Goal: Task Accomplishment & Management: Manage account settings

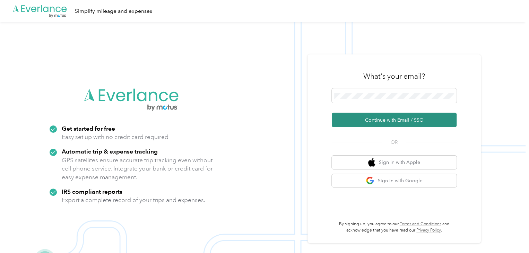
click at [382, 118] on button "Continue with Email / SSO" at bounding box center [394, 120] width 125 height 15
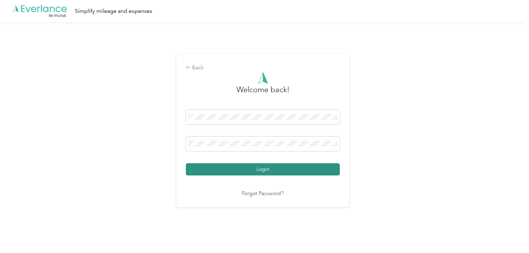
click at [281, 166] on button "Login" at bounding box center [263, 169] width 154 height 12
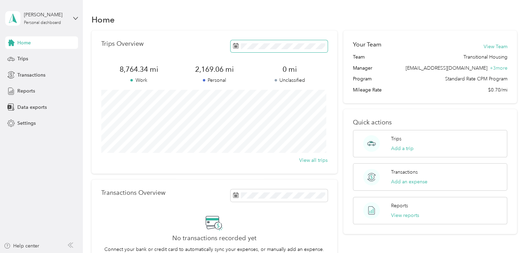
click at [302, 51] on span at bounding box center [278, 46] width 97 height 12
click at [23, 57] on span "Trips" at bounding box center [22, 58] width 11 height 7
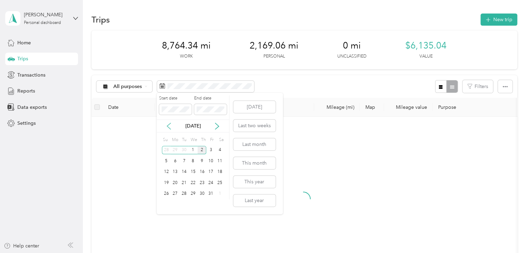
click at [167, 127] on icon at bounding box center [168, 126] width 7 height 7
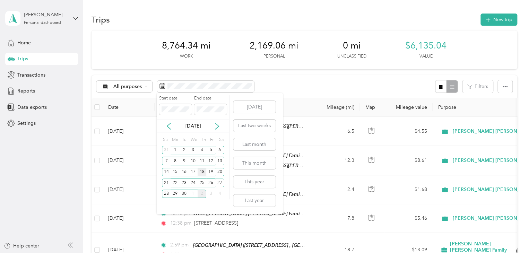
click at [203, 171] on div "18" at bounding box center [202, 172] width 9 height 9
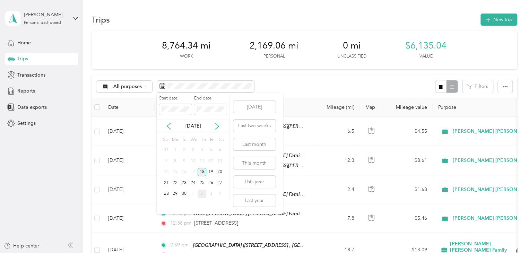
click at [203, 173] on div "18" at bounding box center [202, 172] width 9 height 9
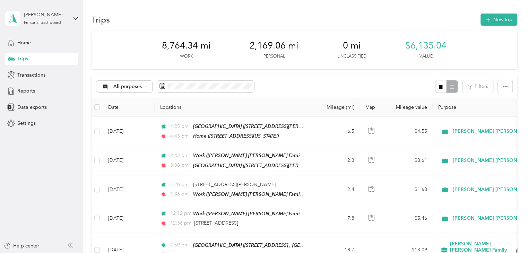
click at [203, 173] on div "18" at bounding box center [202, 171] width 9 height 11
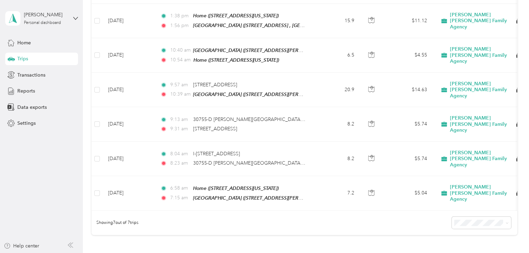
scroll to position [148, 0]
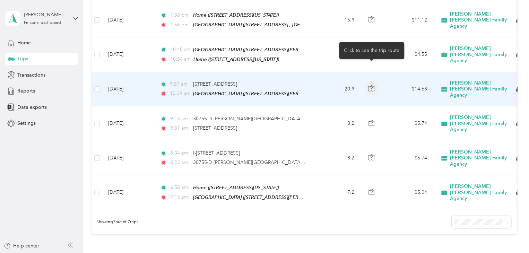
click at [373, 67] on body "[PERSON_NAME] Personal dashboard Home Trips Transactions Reports Data exports S…" at bounding box center [262, 126] width 525 height 253
click at [371, 85] on icon "button" at bounding box center [371, 88] width 6 height 6
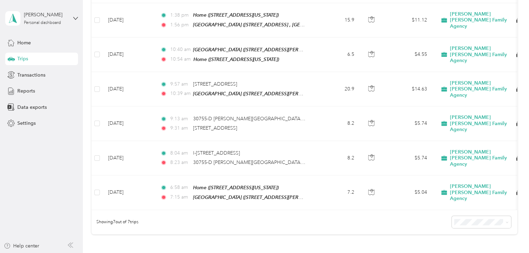
click at [383, 215] on div "82.49 mi Work 0 mi Personal 0 mi Unclassified $57.74 Value All purposes Filters…" at bounding box center [304, 70] width 426 height 376
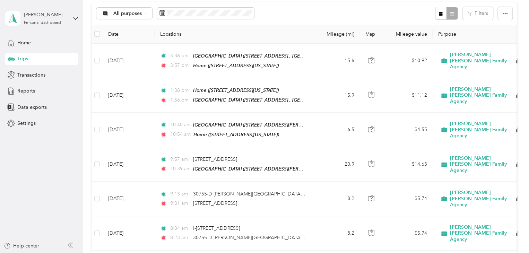
scroll to position [0, 0]
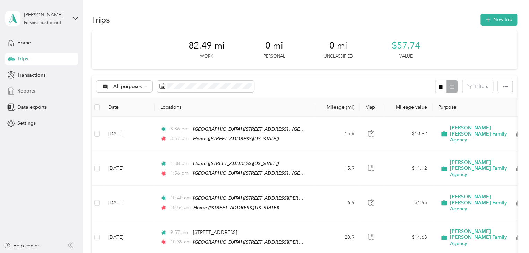
click at [40, 87] on div "Reports" at bounding box center [41, 91] width 73 height 12
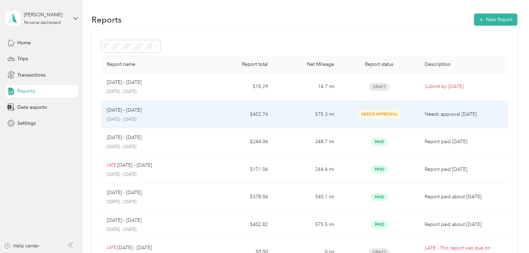
click at [441, 113] on p "Needs approval [DATE]" at bounding box center [463, 115] width 77 height 8
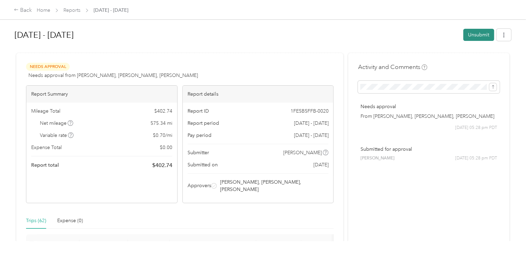
click at [468, 34] on button "Unsubmit" at bounding box center [478, 35] width 31 height 12
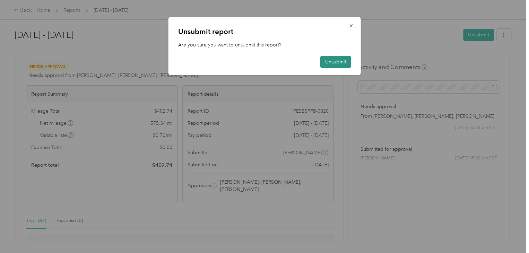
click at [338, 59] on button "Unsubmit" at bounding box center [335, 62] width 31 height 12
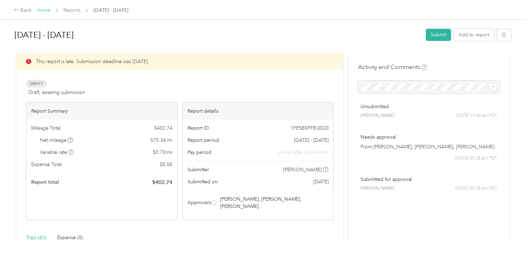
click at [45, 12] on link "Home" at bounding box center [44, 10] width 14 height 6
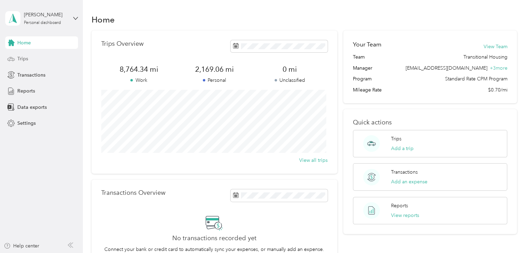
click at [22, 59] on span "Trips" at bounding box center [22, 58] width 11 height 7
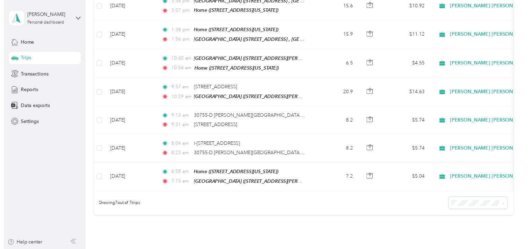
scroll to position [125, 0]
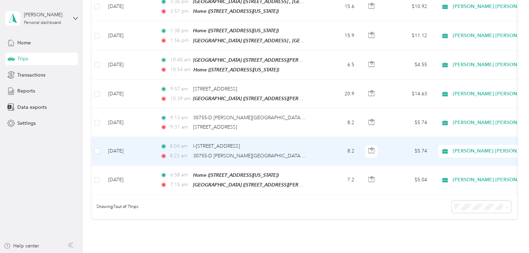
click at [306, 147] on td "8:04 am I-[GEOGRAPHIC_DATA], [GEOGRAPHIC_DATA], [GEOGRAPHIC_DATA] 8:23 am 30755…" at bounding box center [234, 151] width 159 height 28
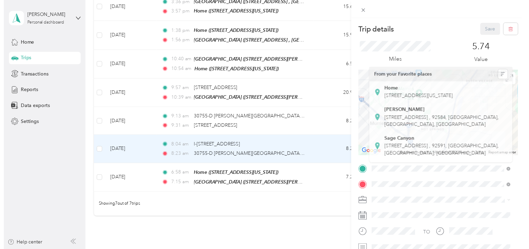
scroll to position [14, 0]
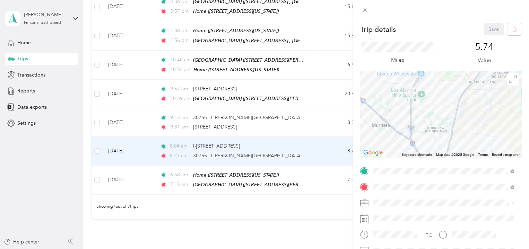
click at [512, 161] on li "[PERSON_NAME] [PERSON_NAME] Family Agency" at bounding box center [512, 160] width 148 height 12
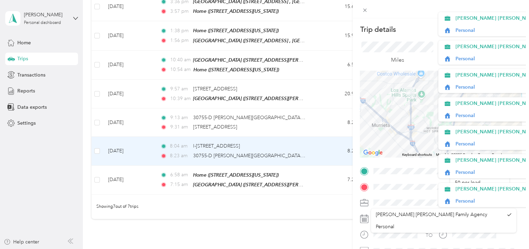
scroll to position [14, 0]
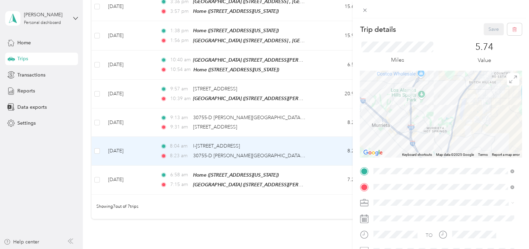
click at [413, 181] on div "TO Add photo" at bounding box center [441, 249] width 162 height 167
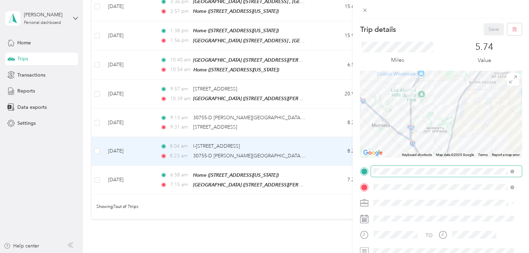
click at [425, 174] on span at bounding box center [446, 171] width 151 height 11
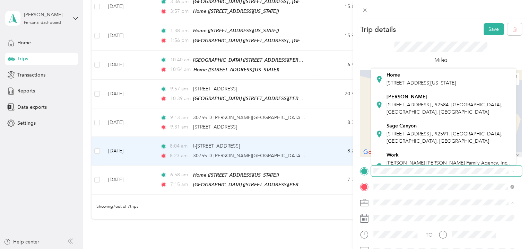
click at [514, 160] on span "[PERSON_NAME] [PERSON_NAME] Family Agency" at bounding box center [514, 160] width 118 height 7
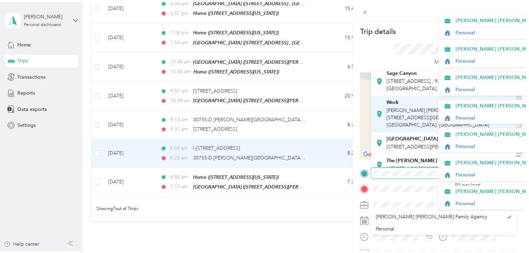
scroll to position [69, 0]
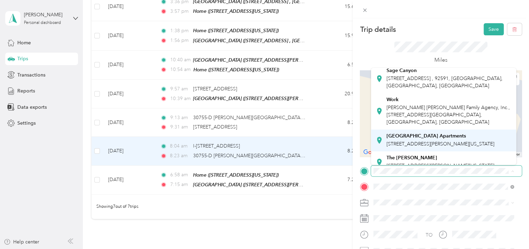
click at [411, 147] on span "[STREET_ADDRESS][PERSON_NAME][US_STATE]" at bounding box center [440, 144] width 108 height 6
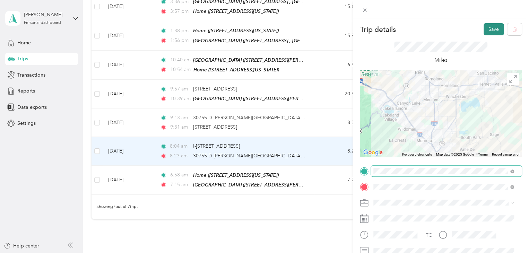
click at [488, 28] on button "Save" at bounding box center [493, 29] width 20 height 12
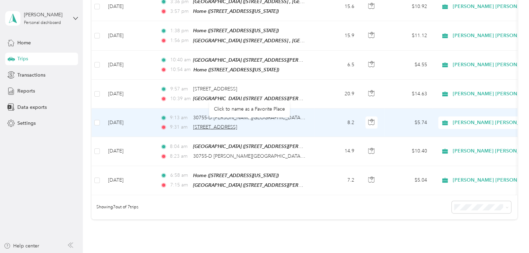
click at [237, 124] on span "[STREET_ADDRESS]" at bounding box center [215, 127] width 44 height 6
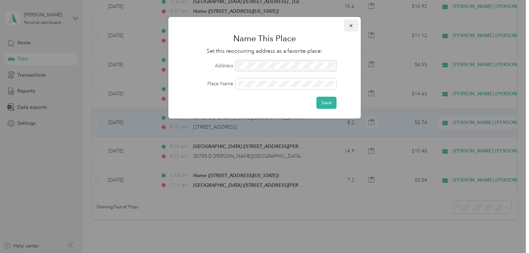
click at [350, 24] on icon "button" at bounding box center [351, 25] width 5 height 5
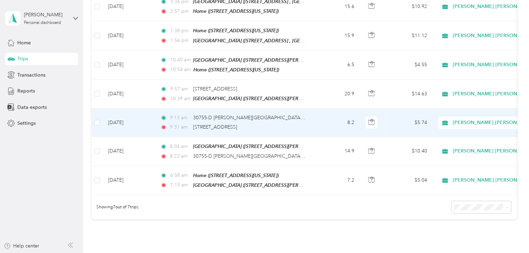
click at [317, 124] on td "8.2" at bounding box center [337, 122] width 46 height 28
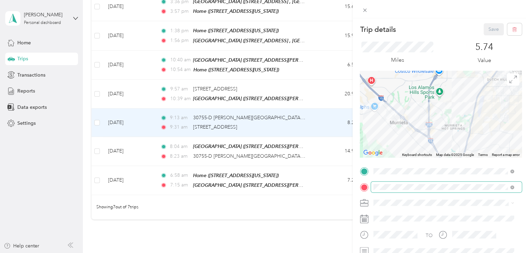
click at [509, 185] on span at bounding box center [511, 187] width 6 height 5
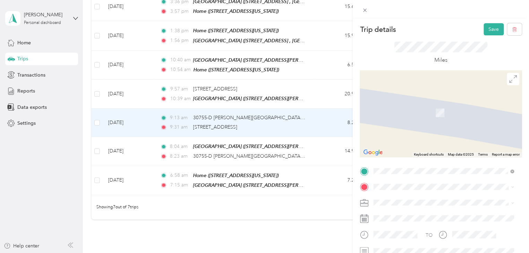
click at [436, 121] on span "[STREET_ADDRESS][US_STATE]" at bounding box center [420, 118] width 69 height 6
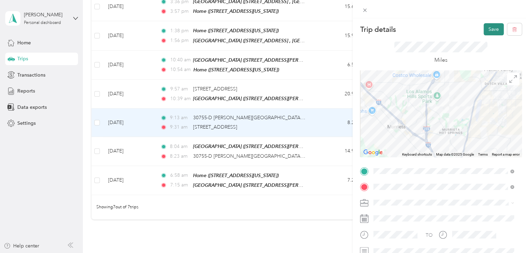
click at [489, 27] on button "Save" at bounding box center [493, 29] width 20 height 12
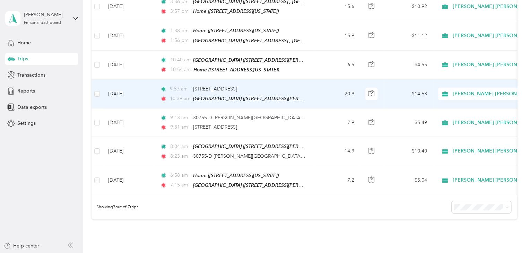
click at [314, 94] on td "20.9" at bounding box center [337, 94] width 46 height 29
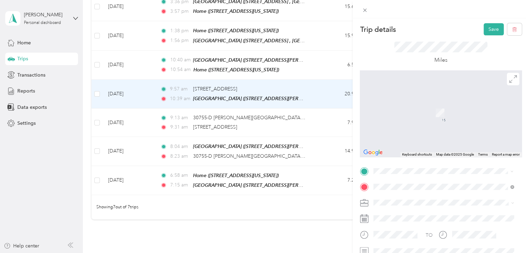
click at [446, 111] on div "[STREET_ADDRESS][US_STATE]" at bounding box center [444, 106] width 136 height 9
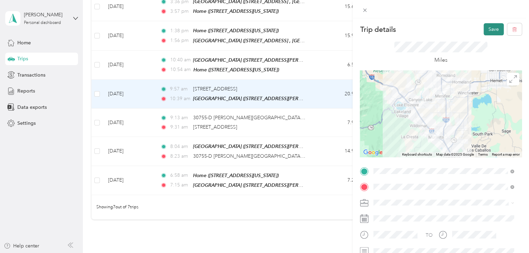
click at [486, 28] on button "Save" at bounding box center [493, 29] width 20 height 12
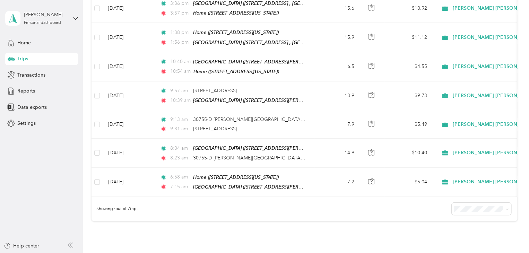
scroll to position [145, 0]
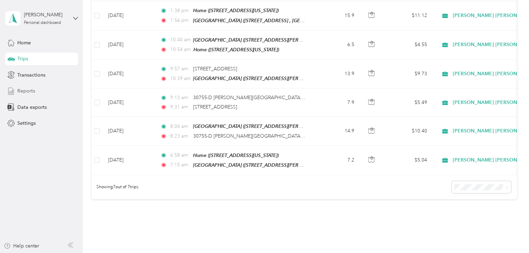
click at [31, 91] on span "Reports" at bounding box center [26, 90] width 18 height 7
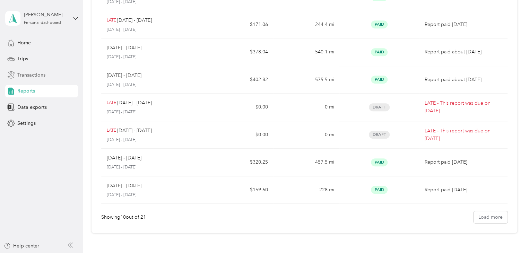
click at [27, 74] on span "Transactions" at bounding box center [31, 74] width 28 height 7
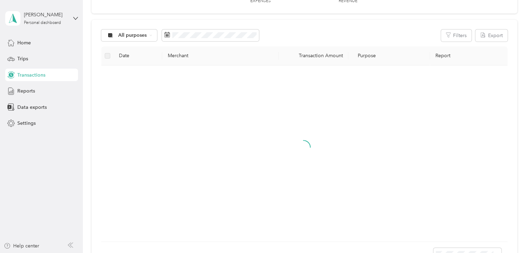
scroll to position [145, 0]
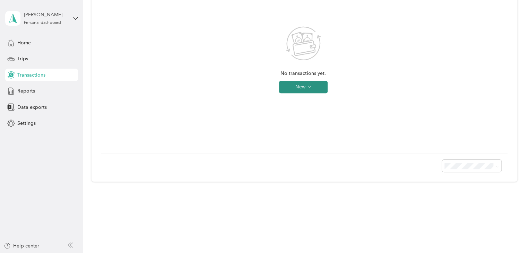
click at [300, 82] on button "New" at bounding box center [303, 87] width 49 height 12
click at [44, 57] on div "Trips" at bounding box center [41, 59] width 73 height 12
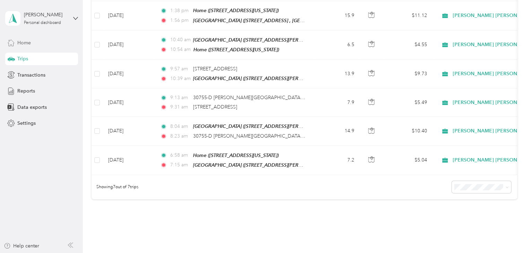
click at [34, 41] on div "Home" at bounding box center [41, 42] width 73 height 12
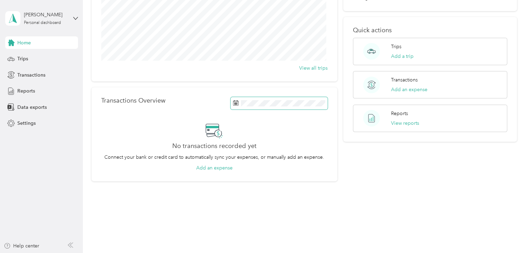
scroll to position [92, 0]
click at [398, 47] on p "Trips" at bounding box center [396, 46] width 10 height 7
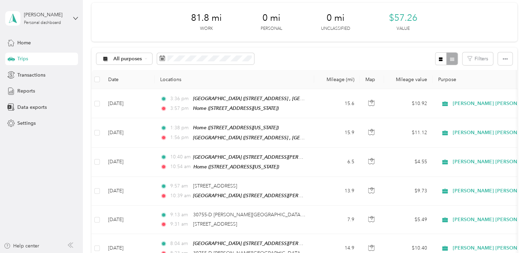
scroll to position [27, 0]
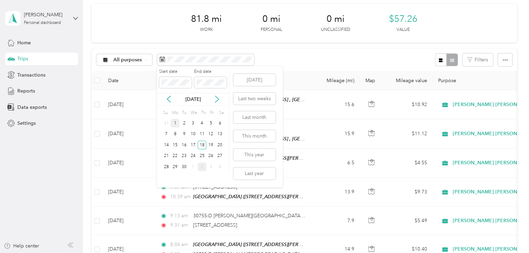
click at [174, 124] on div "1" at bounding box center [175, 123] width 9 height 9
click at [183, 145] on div "16" at bounding box center [184, 145] width 9 height 9
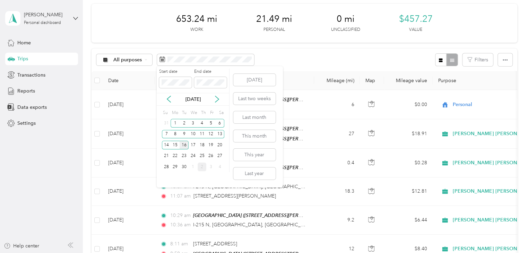
click at [182, 146] on div "16" at bounding box center [184, 145] width 9 height 9
click at [184, 167] on div "30" at bounding box center [184, 167] width 9 height 9
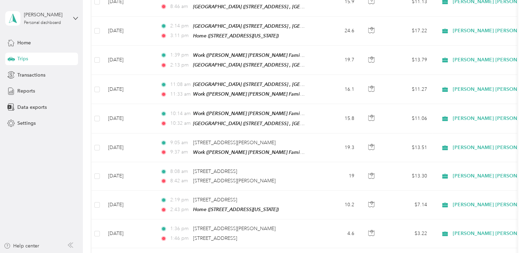
scroll to position [391, 0]
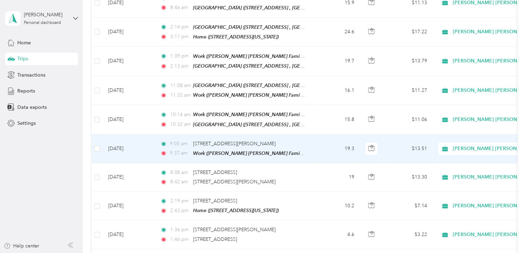
click at [321, 142] on td "19.3" at bounding box center [337, 148] width 46 height 29
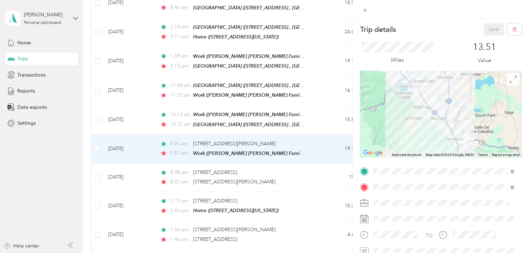
click at [525, 90] on div "Trip details Save This trip cannot be edited because it is either under review,…" at bounding box center [440, 144] width 176 height 253
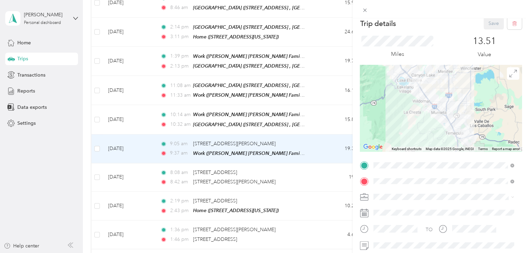
scroll to position [6, 0]
click at [366, 9] on icon at bounding box center [365, 10] width 6 height 6
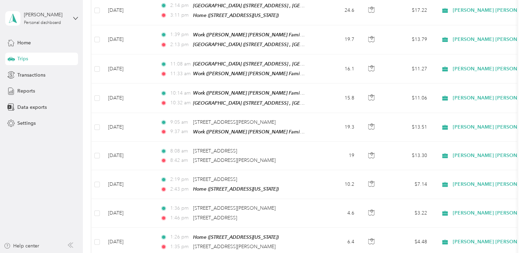
scroll to position [413, 0]
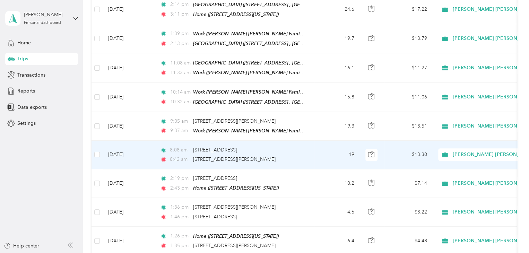
click at [470, 151] on span "[PERSON_NAME] [PERSON_NAME] Family Agency" at bounding box center [511, 155] width 117 height 8
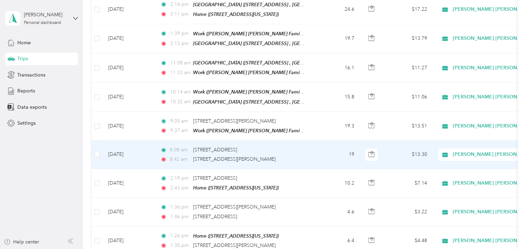
click at [461, 167] on span "Personal" at bounding box center [518, 168] width 126 height 7
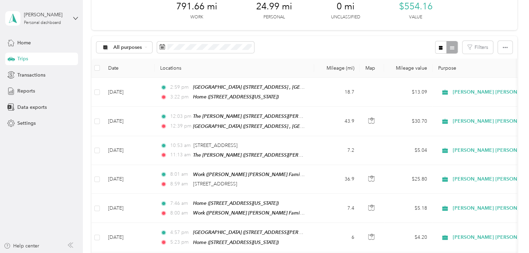
scroll to position [0, 0]
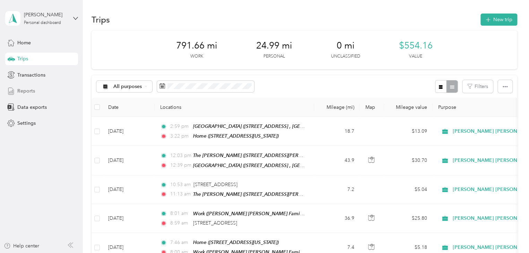
click at [33, 92] on span "Reports" at bounding box center [26, 90] width 18 height 7
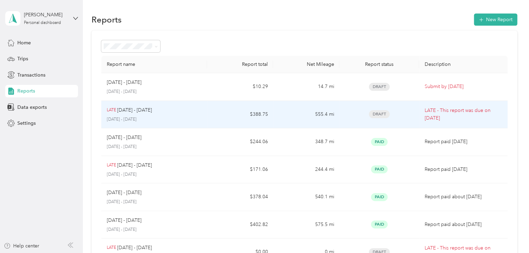
click at [460, 120] on p "LATE - This report was due on [DATE]" at bounding box center [463, 114] width 77 height 15
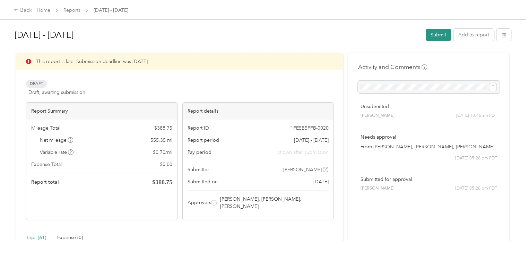
click at [431, 32] on button "Submit" at bounding box center [438, 35] width 25 height 12
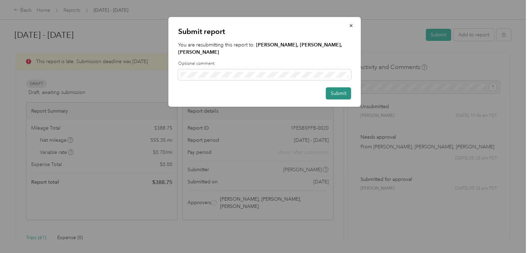
click at [339, 94] on button "Submit" at bounding box center [338, 93] width 25 height 12
